Goal: Find contact information: Find contact information

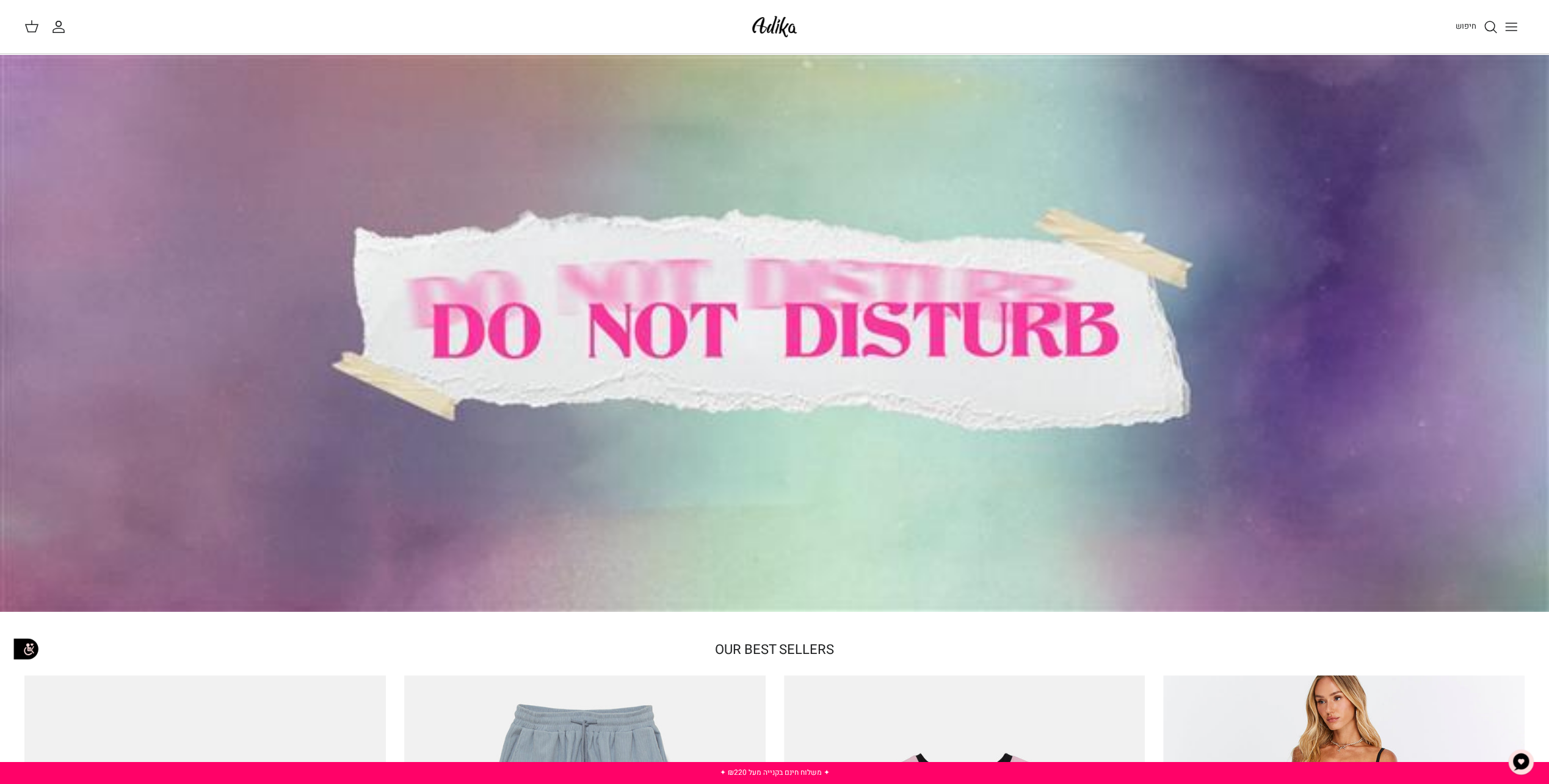
click at [856, 331] on div at bounding box center [774, 333] width 1549 height 557
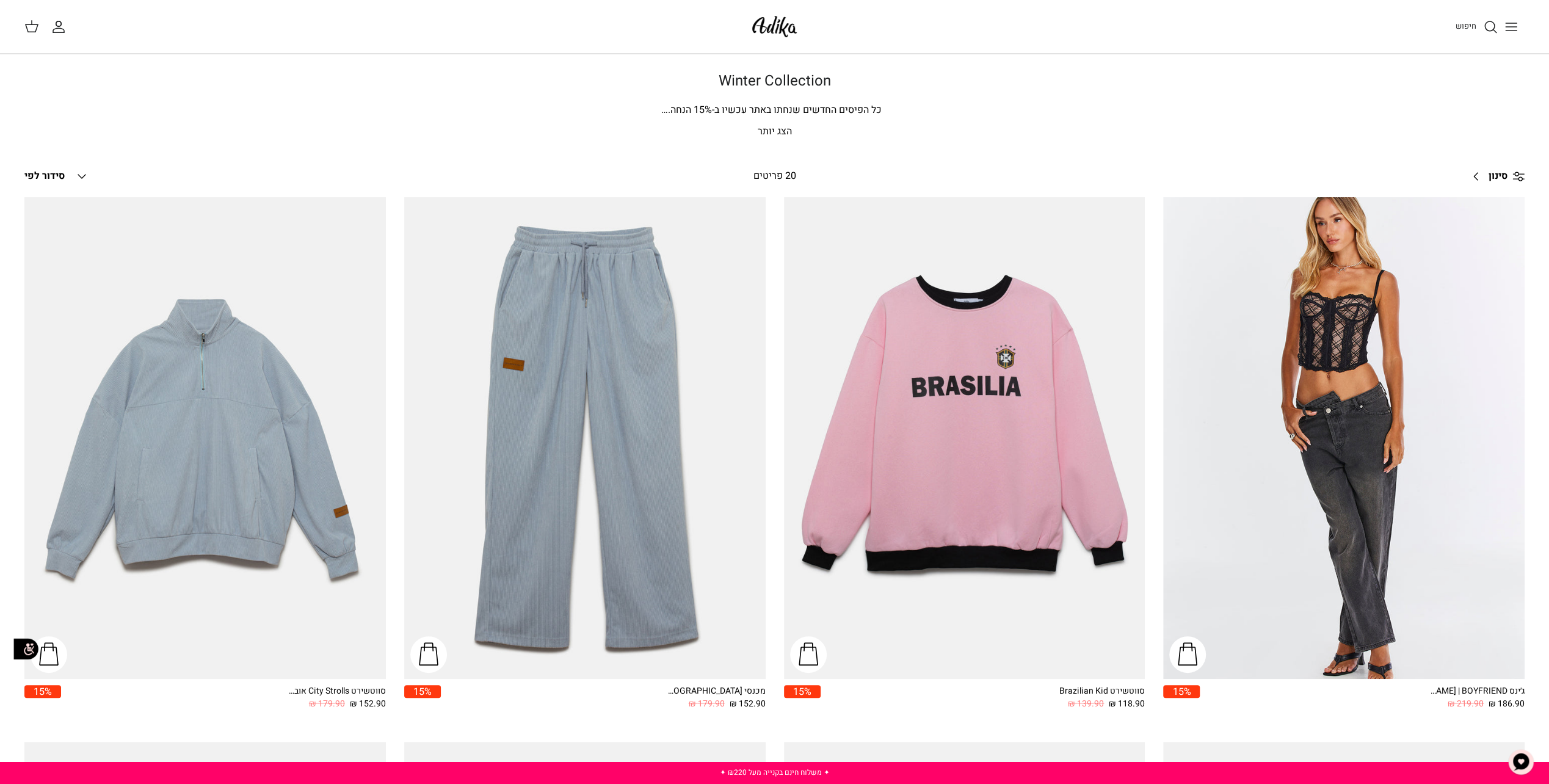
click at [1512, 31] on line "Toggle menu" at bounding box center [1510, 31] width 11 height 0
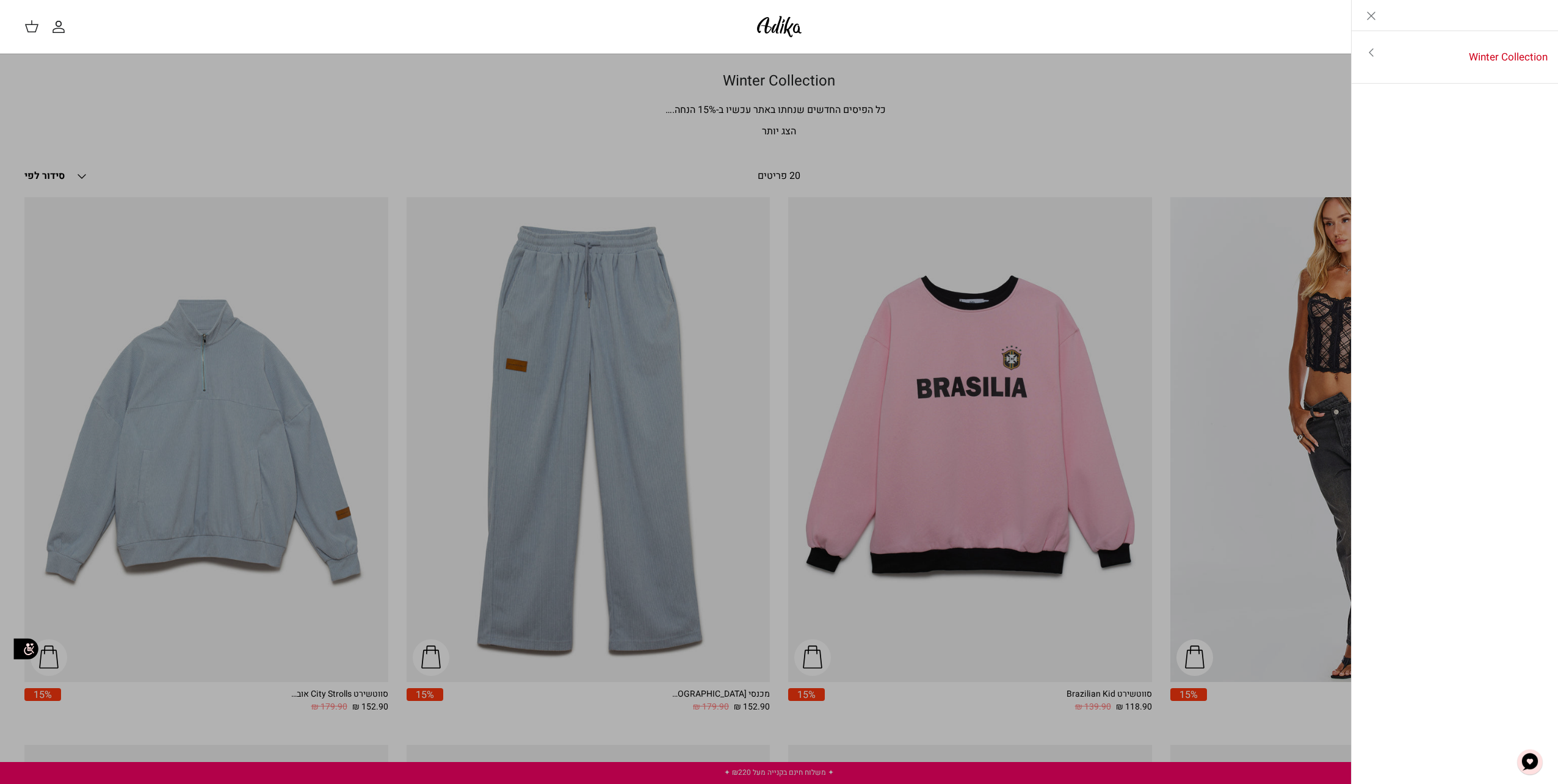
click at [1373, 14] on line "Close" at bounding box center [1371, 15] width 7 height 7
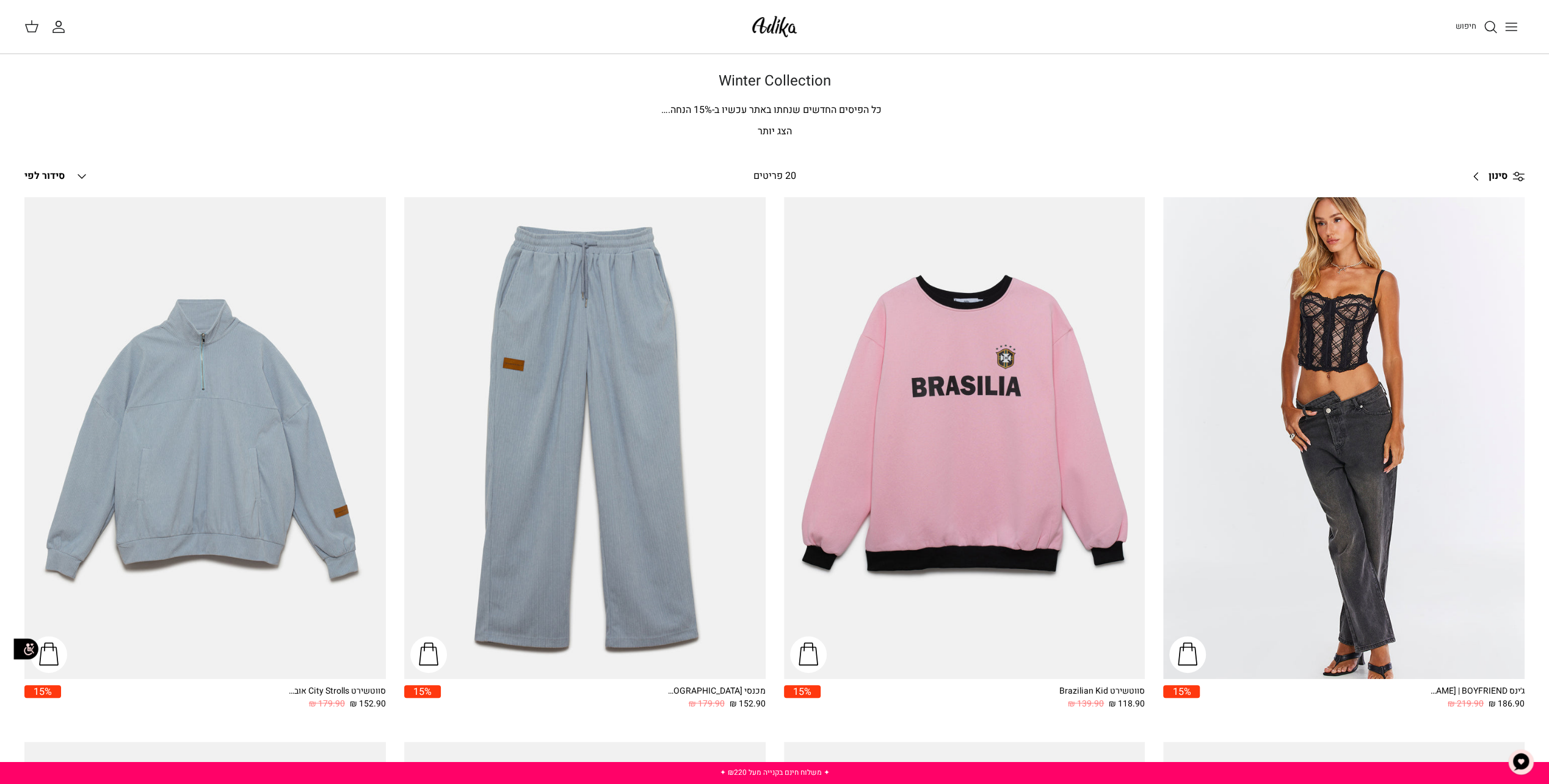
click at [1517, 31] on icon "Toggle menu" at bounding box center [1511, 27] width 15 height 15
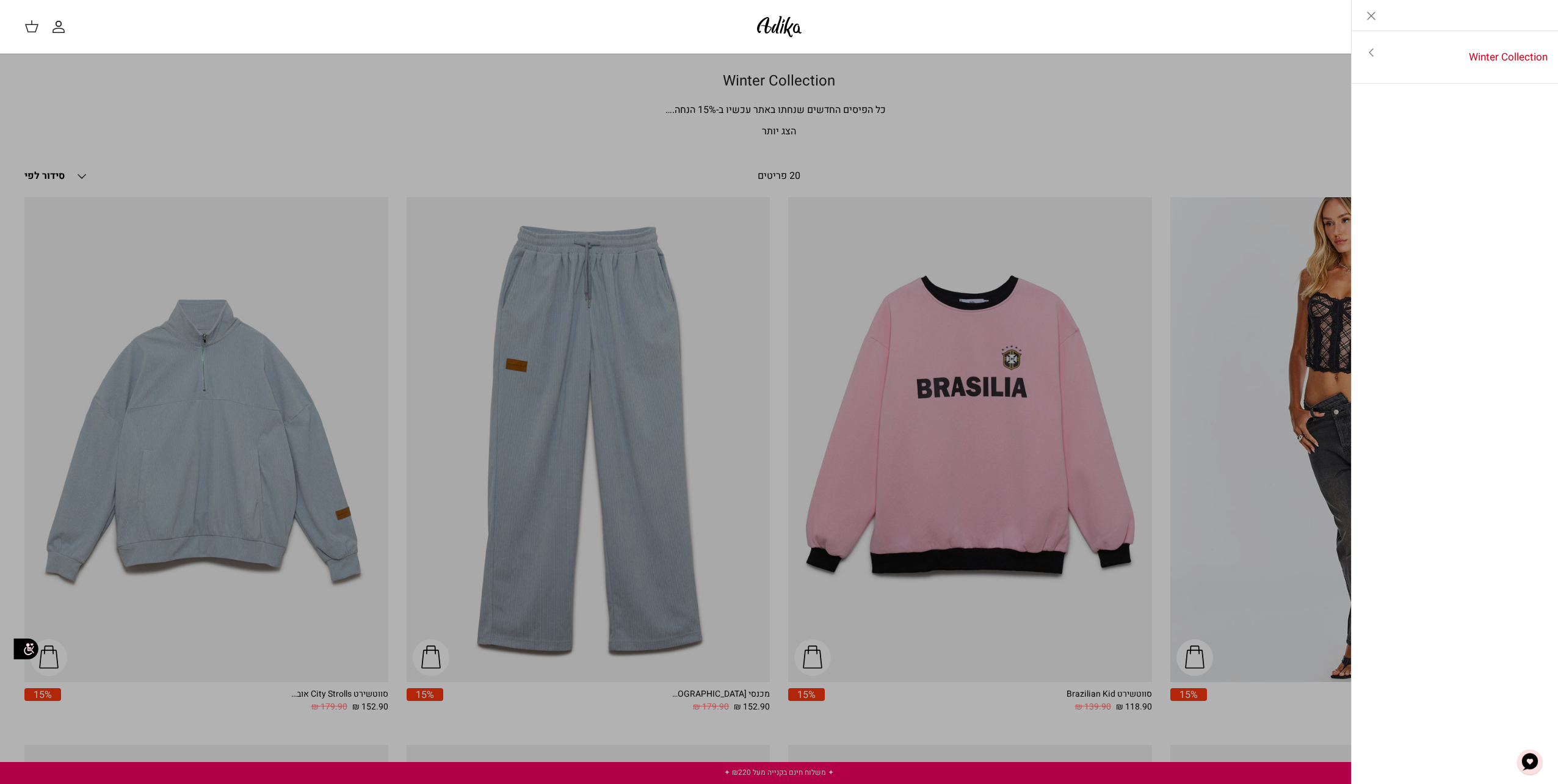
click at [56, 25] on icon "החשבון שלי" at bounding box center [59, 27] width 15 height 15
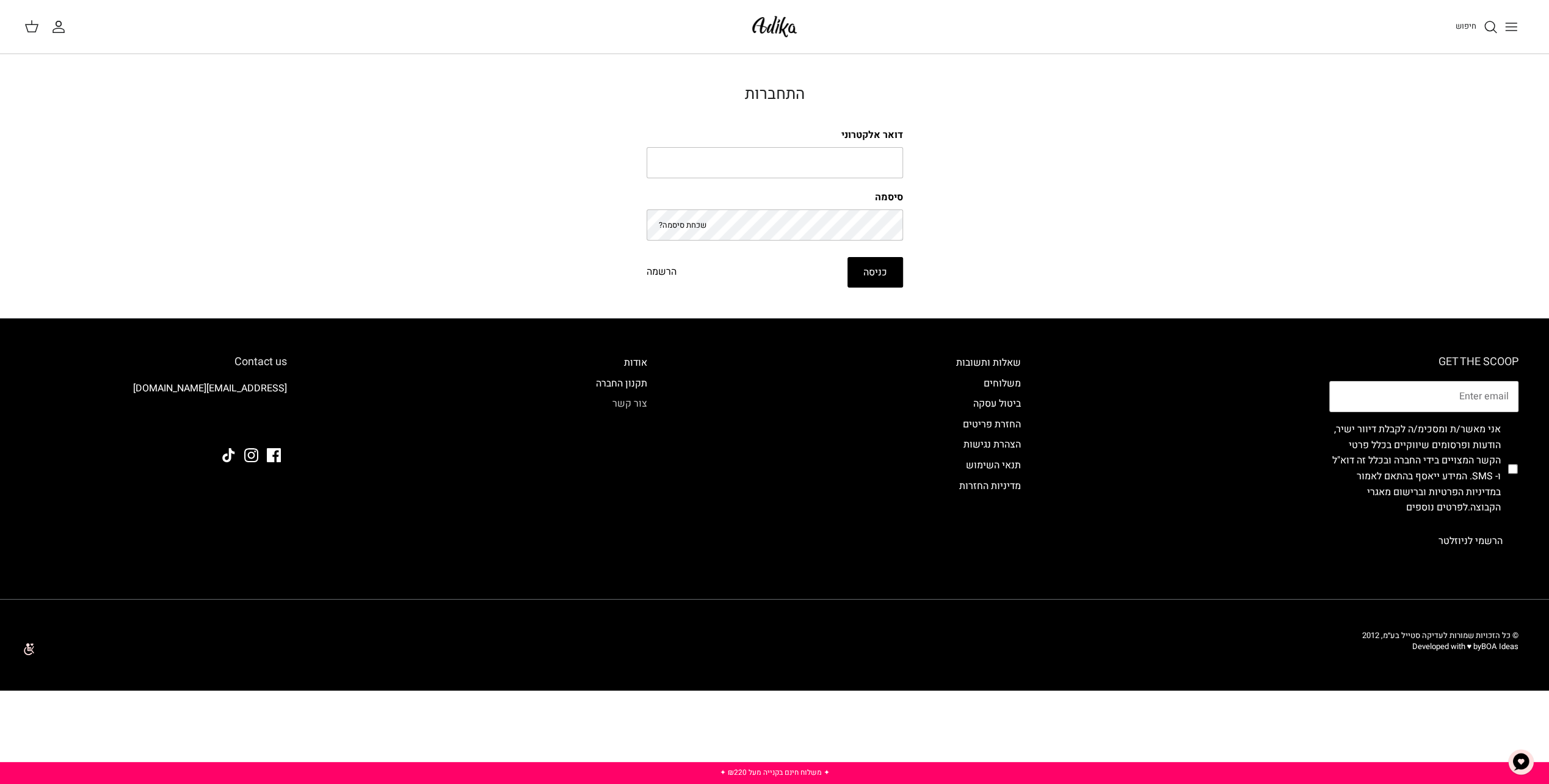
click at [638, 400] on link "צור קשר" at bounding box center [629, 403] width 35 height 15
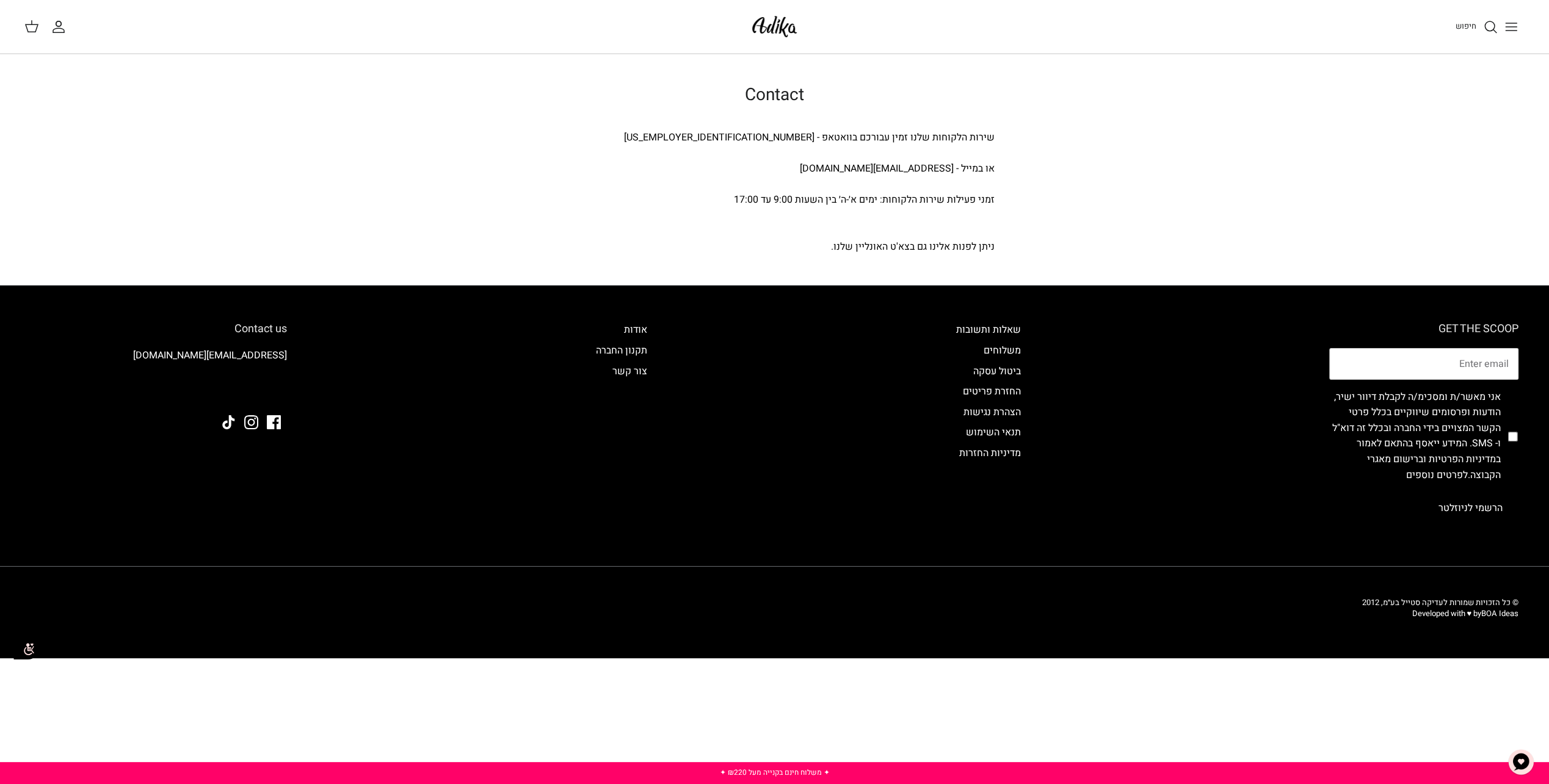
click at [761, 25] on img at bounding box center [774, 26] width 52 height 29
